Goal: Find specific page/section: Find specific page/section

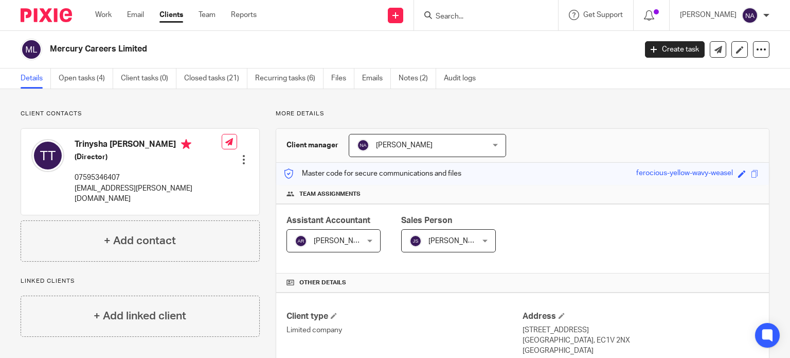
click at [482, 13] on input "Search" at bounding box center [481, 16] width 93 height 9
click at [467, 19] on input "Search" at bounding box center [481, 16] width 93 height 9
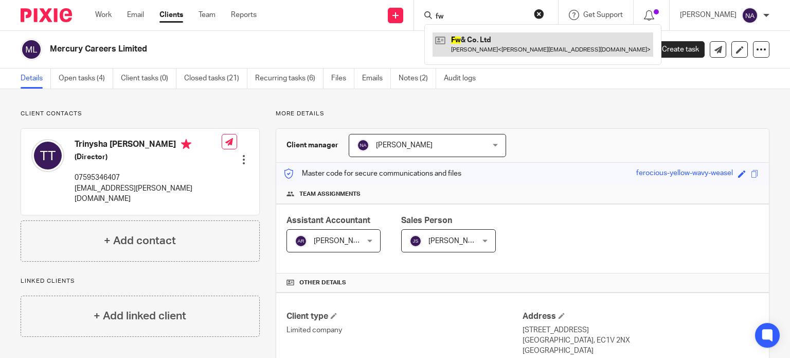
type input "fw"
click at [523, 49] on link at bounding box center [543, 44] width 221 height 24
